Goal: Transaction & Acquisition: Purchase product/service

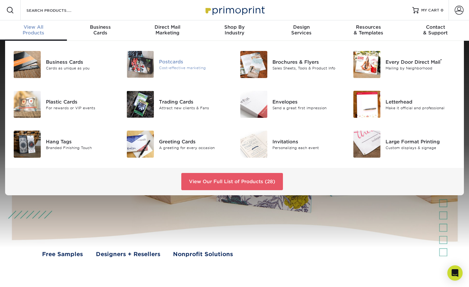
click at [160, 63] on div "Postcards" at bounding box center [194, 61] width 71 height 7
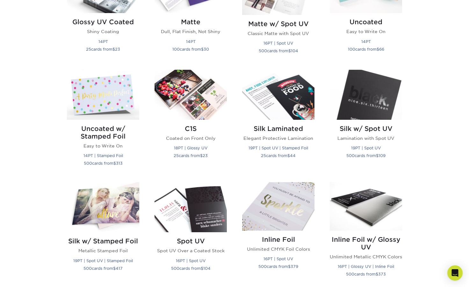
scroll to position [369, 0]
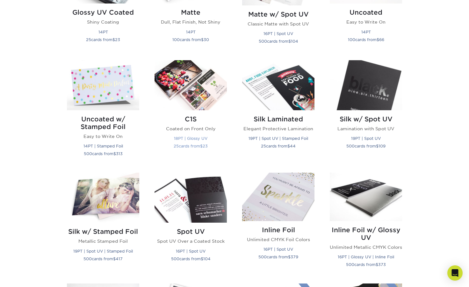
click at [200, 82] on img at bounding box center [190, 85] width 72 height 50
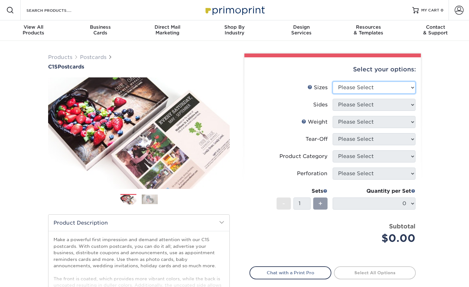
click at [339, 87] on select "Please Select 2" x 6" 2" x 8" 2.12" x 5.5" 2.75" x 4.25" 2.75" x 8.5" 3" x 3" 3…" at bounding box center [374, 88] width 83 height 12
click at [346, 91] on select "Please Select 2" x 6" 2" x 8" 2.12" x 5.5" 2.75" x 4.25" 2.75" x 8.5" 3" x 3" 3…" at bounding box center [374, 88] width 83 height 12
